Goal: Information Seeking & Learning: Learn about a topic

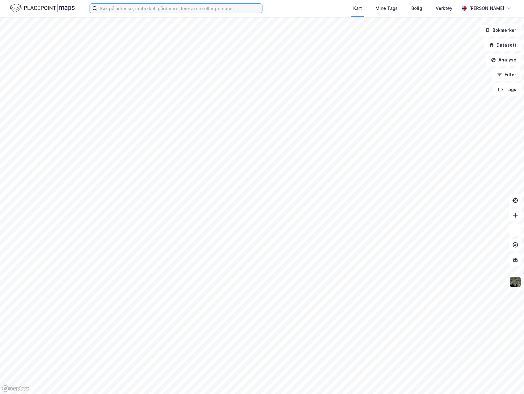
click at [175, 9] on input at bounding box center [179, 8] width 165 height 9
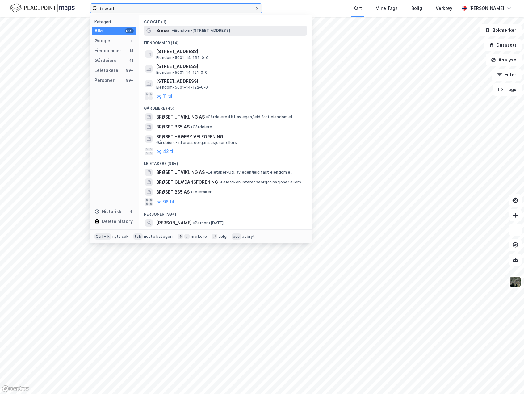
type input "brøset"
click at [188, 31] on span "• Eiendom • [STREET_ADDRESS]" at bounding box center [201, 30] width 58 height 5
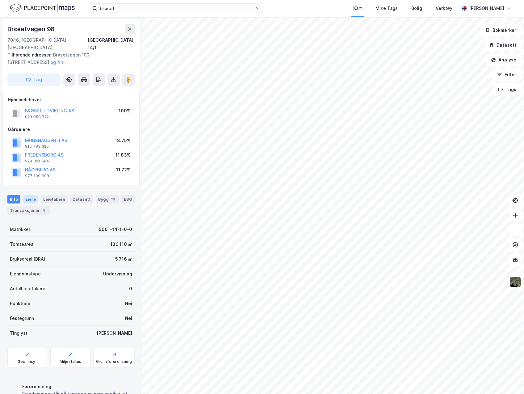
click at [29, 195] on div "Eiere" at bounding box center [30, 199] width 15 height 9
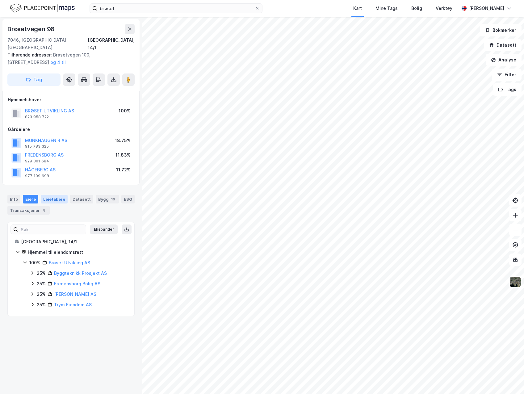
click at [50, 195] on div "Leietakere" at bounding box center [54, 199] width 27 height 9
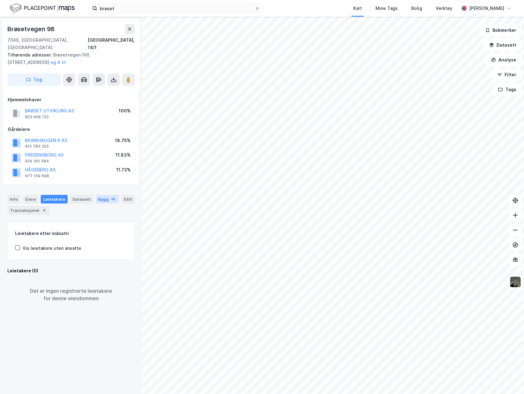
click at [99, 195] on div "Bygg 16" at bounding box center [107, 199] width 23 height 9
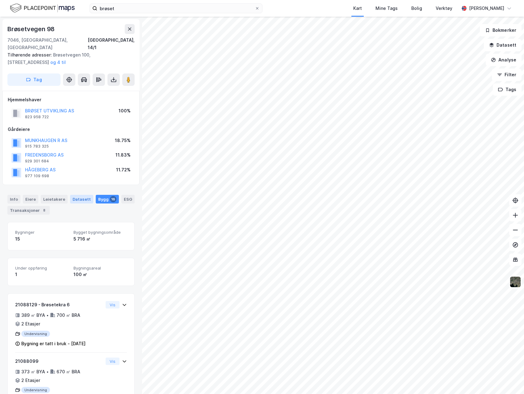
click at [77, 195] on div "Datasett" at bounding box center [81, 199] width 23 height 9
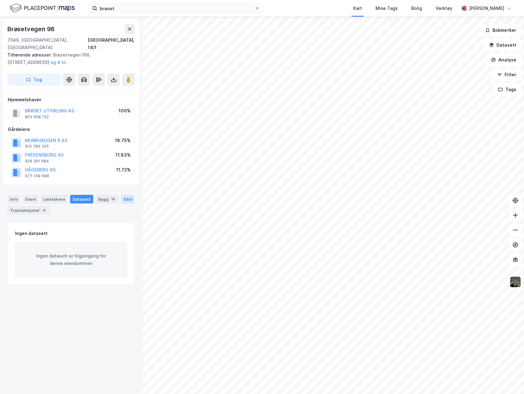
click at [121, 195] on div "ESG" at bounding box center [127, 199] width 13 height 9
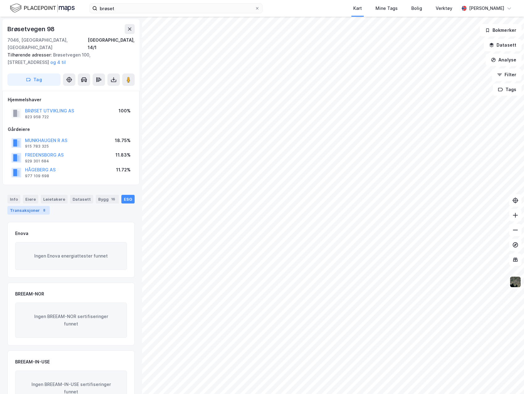
click at [23, 206] on div "Transaksjoner 8" at bounding box center [28, 210] width 42 height 9
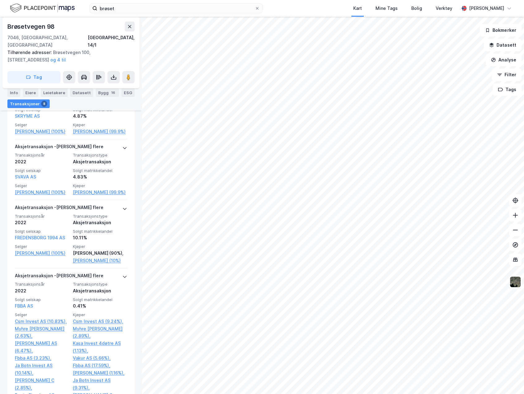
scroll to position [235, 0]
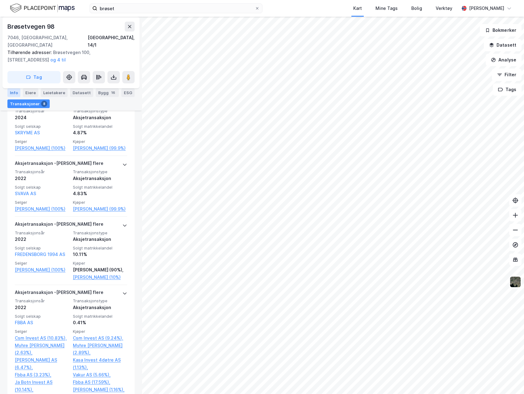
click at [12, 94] on div "Info" at bounding box center [13, 92] width 13 height 9
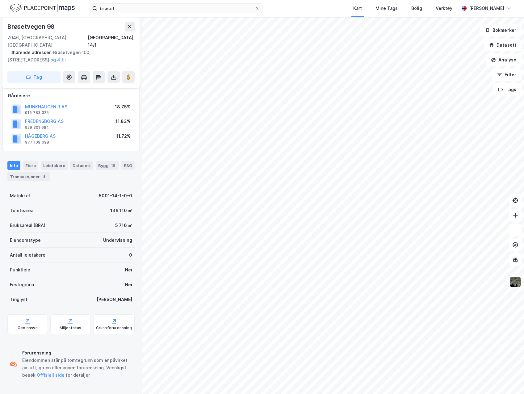
scroll to position [26, 0]
